Goal: Task Accomplishment & Management: Complete application form

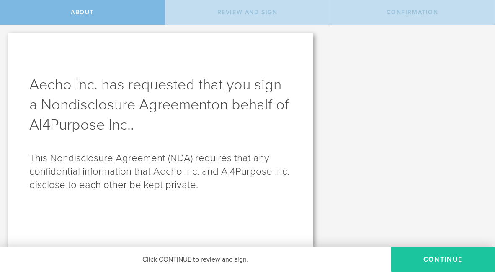
click at [436, 259] on button "Continue" at bounding box center [443, 259] width 104 height 25
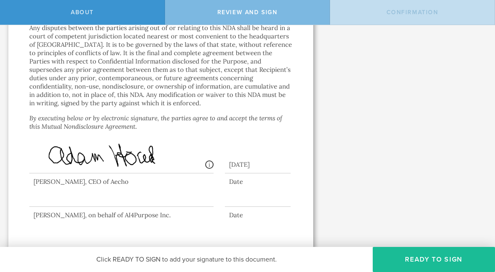
scroll to position [871, 0]
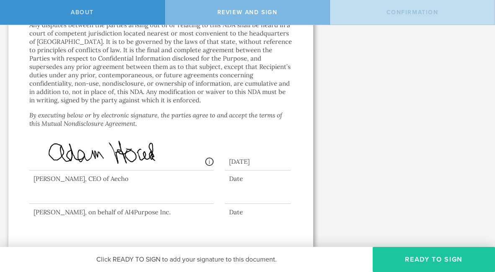
click at [435, 254] on button "Ready to Sign" at bounding box center [433, 259] width 122 height 25
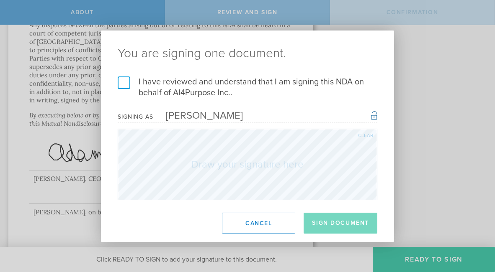
click at [125, 85] on label "I have reviewed and understand that I am signing this NDA on behalf of AI4Purpo…" at bounding box center [247, 88] width 259 height 22
click at [0, 0] on input "I have reviewed and understand that I am signing this NDA on behalf of AI4Purpo…" at bounding box center [0, 0] width 0 height 0
click at [363, 133] on div "Clear" at bounding box center [365, 135] width 15 height 5
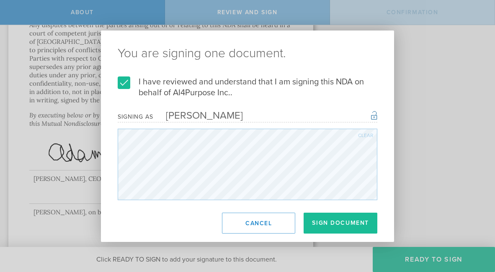
click at [362, 133] on div "Clear" at bounding box center [365, 135] width 15 height 5
click at [361, 134] on div "Clear" at bounding box center [365, 135] width 15 height 5
click at [360, 135] on div "Clear" at bounding box center [365, 135] width 15 height 5
click at [358, 133] on div "Clear" at bounding box center [365, 135] width 15 height 5
click at [336, 225] on button "Sign Document" at bounding box center [340, 223] width 74 height 21
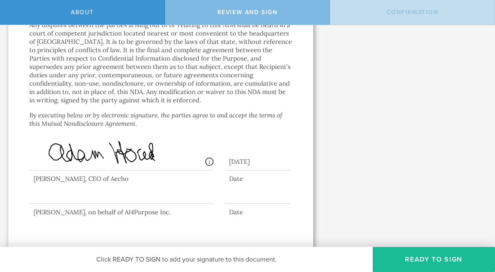
scroll to position [0, 0]
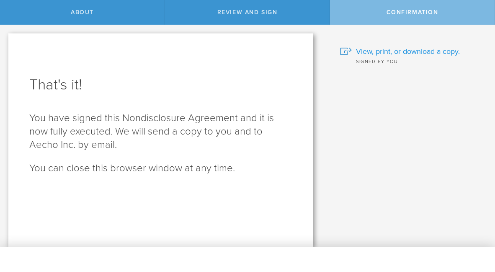
click at [382, 52] on span "View, print, or download a copy." at bounding box center [408, 51] width 104 height 11
